Goal: Information Seeking & Learning: Check status

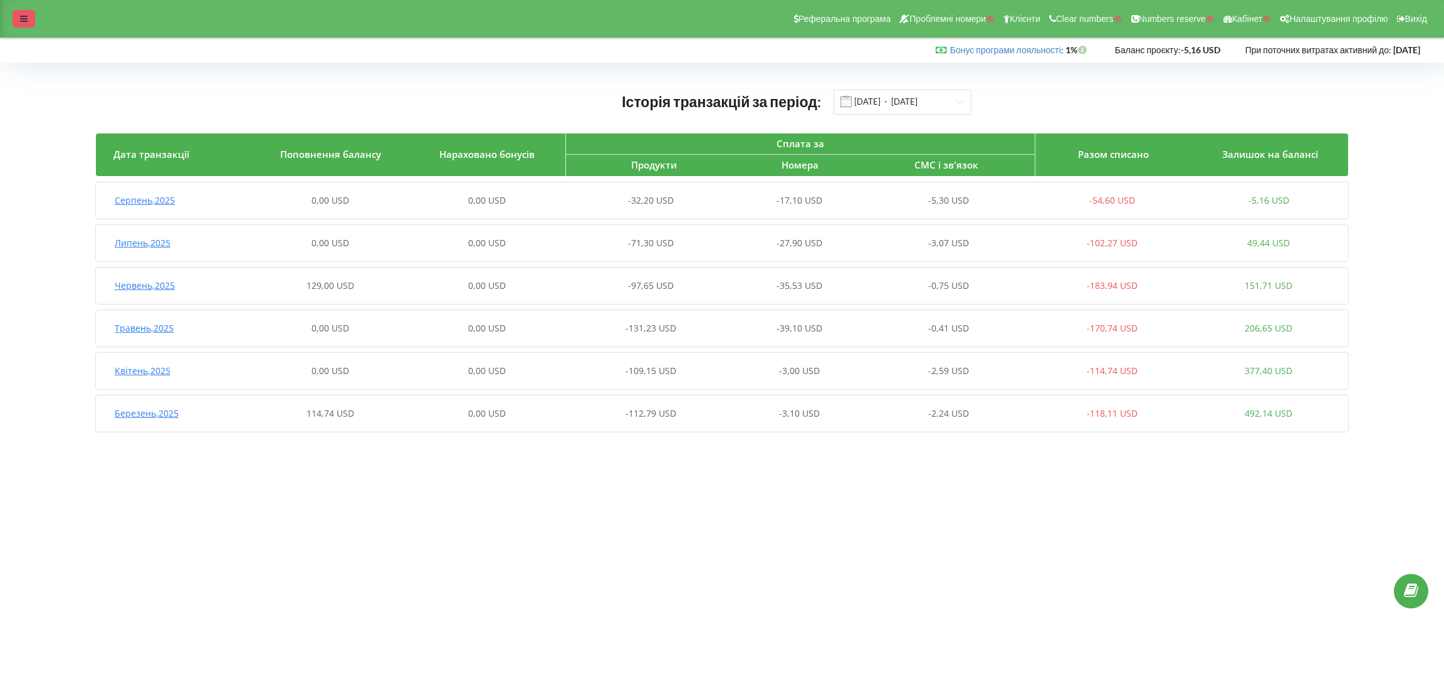
click at [18, 27] on div at bounding box center [24, 19] width 23 height 18
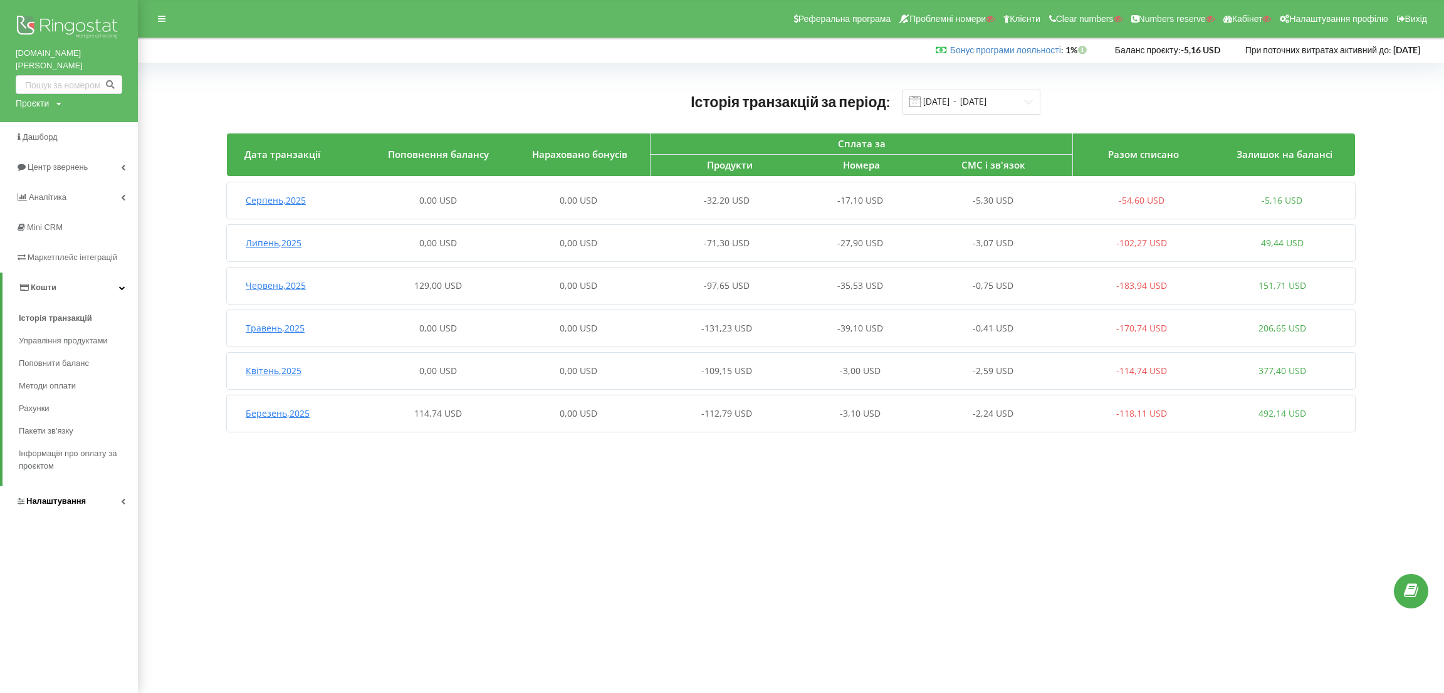
click at [98, 486] on link "Налаштування" at bounding box center [69, 501] width 138 height 30
click at [51, 23] on img at bounding box center [69, 28] width 107 height 31
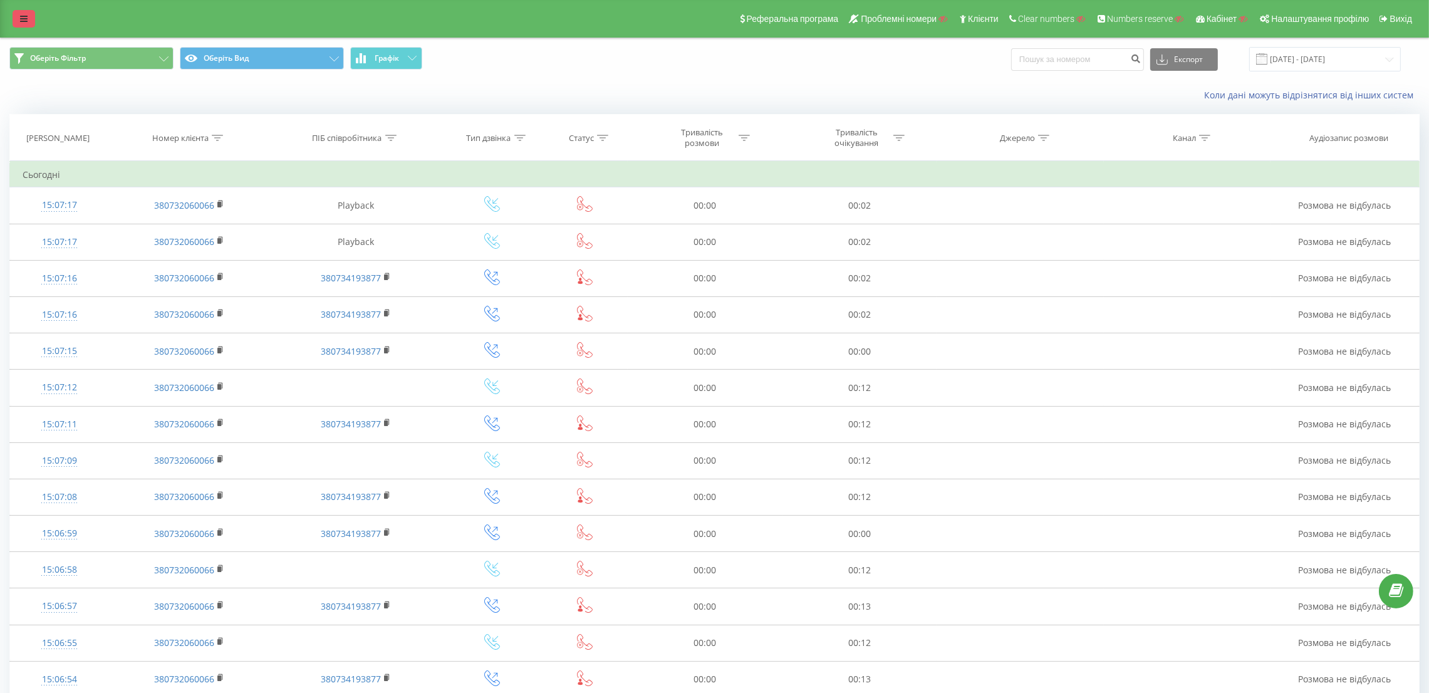
click at [16, 22] on link at bounding box center [24, 19] width 23 height 18
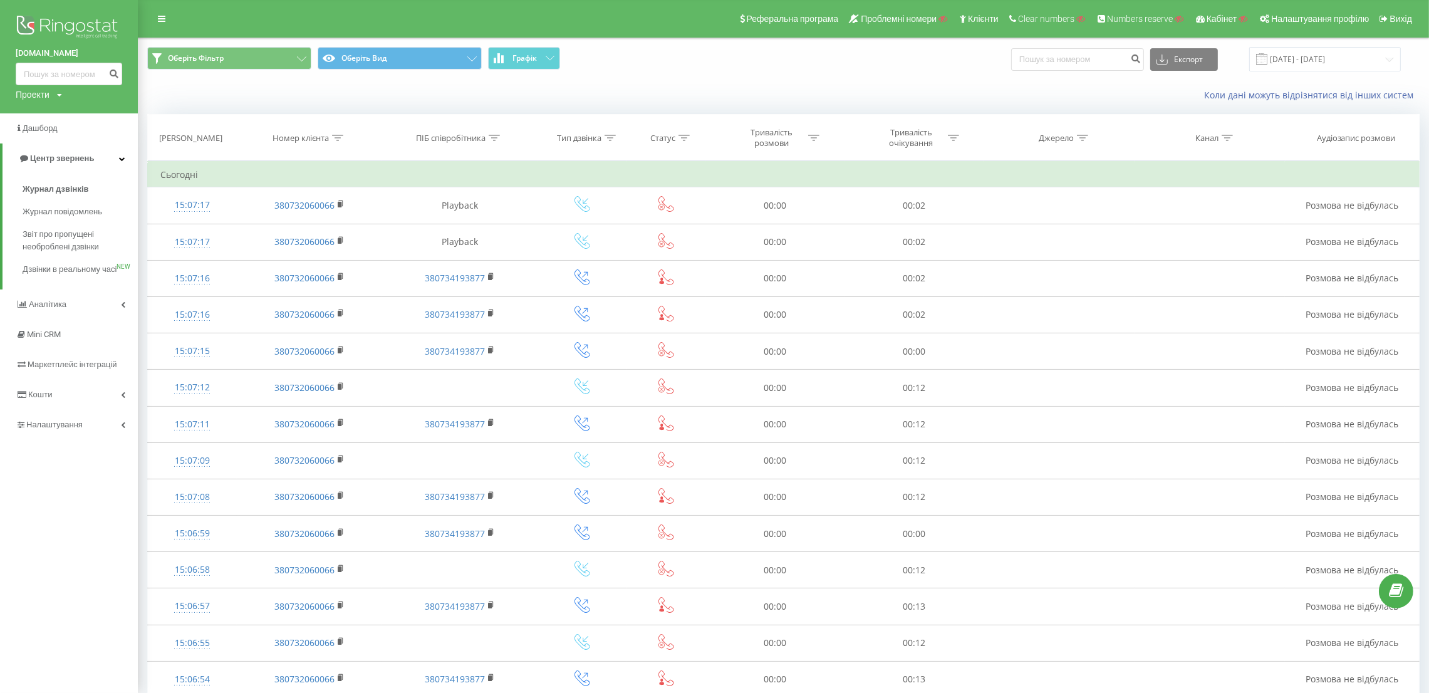
click at [16, 22] on img at bounding box center [69, 28] width 107 height 31
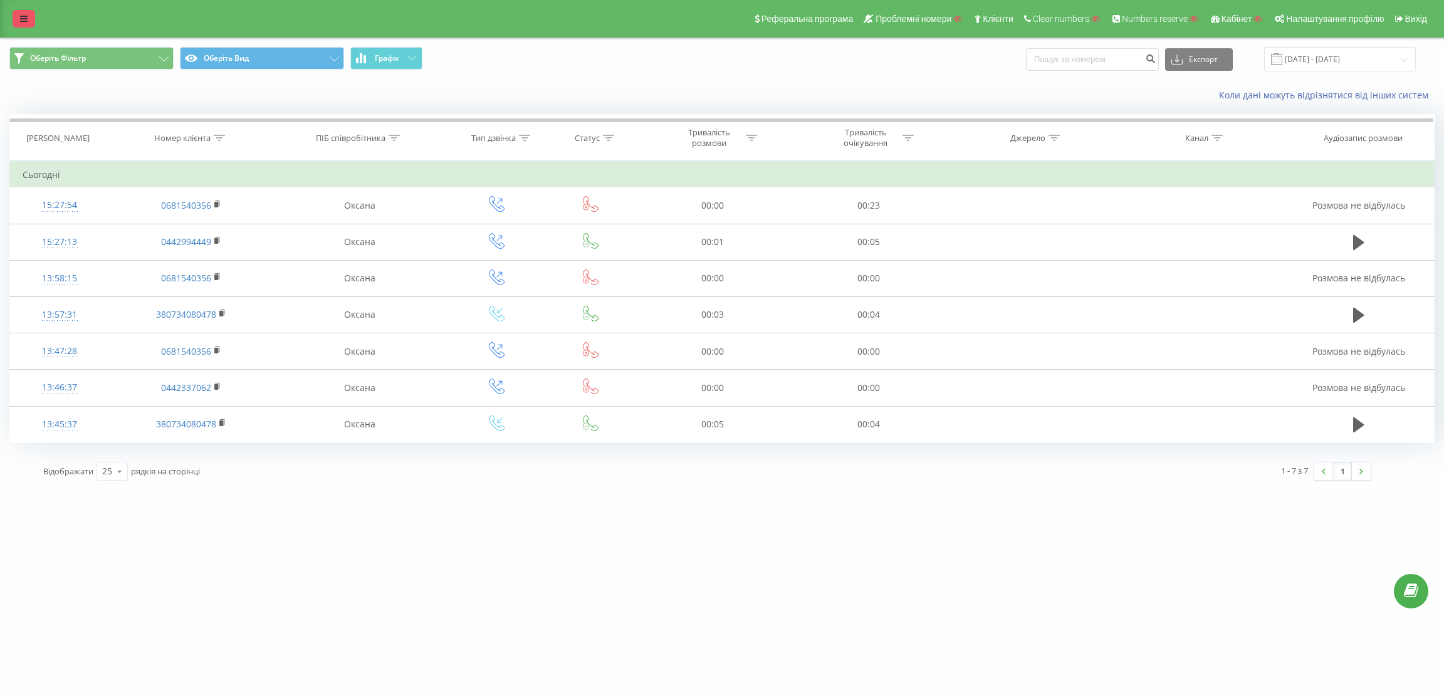
click at [22, 15] on icon at bounding box center [24, 18] width 8 height 9
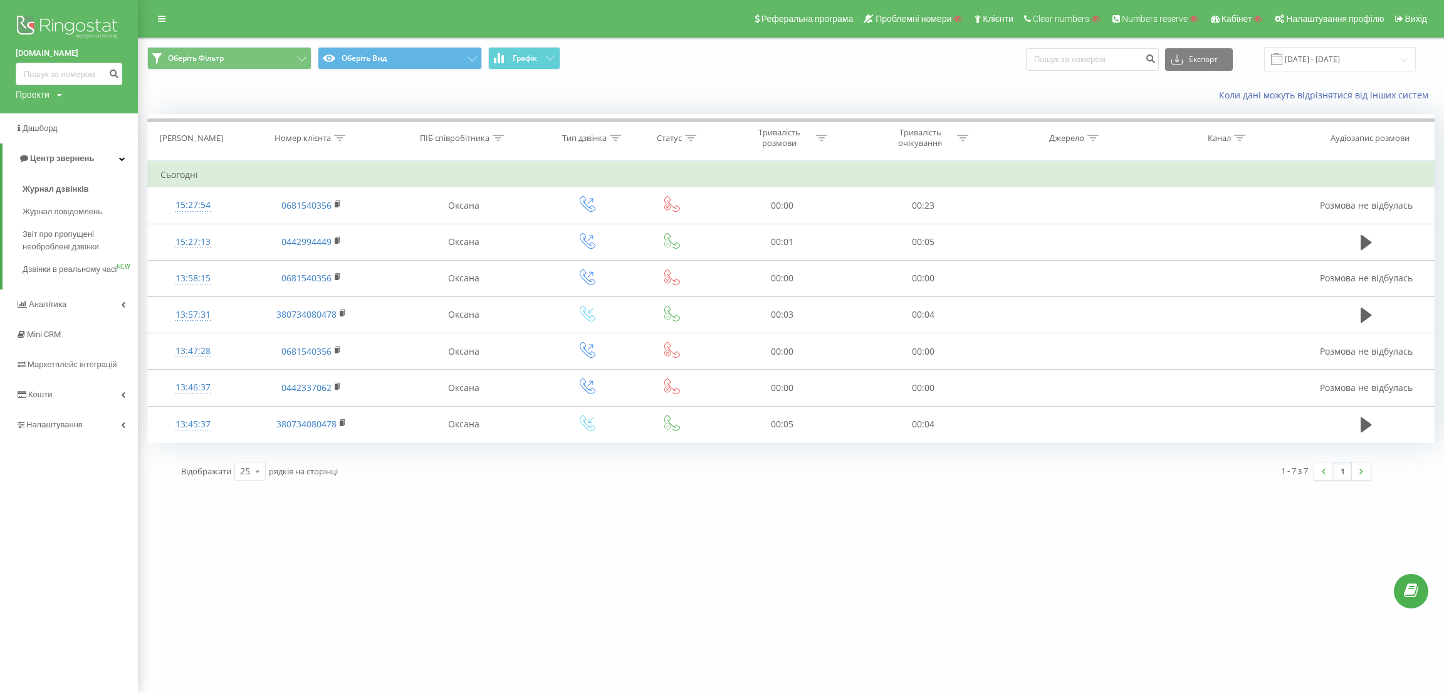
click at [577, 489] on div "Відображати 25 10 25 50 100 рядків на сторінці" at bounding box center [474, 471] width 604 height 36
click at [76, 22] on img at bounding box center [69, 28] width 107 height 31
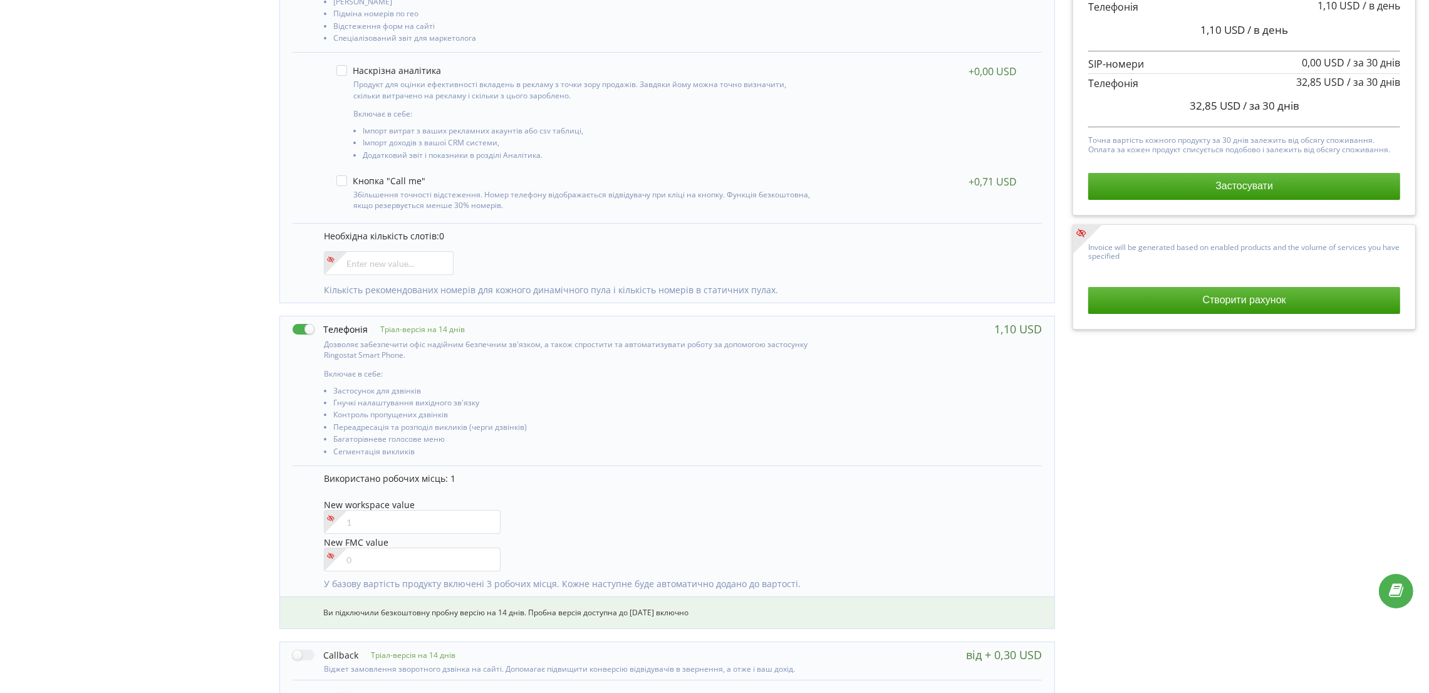
scroll to position [376, 0]
